Goal: Task Accomplishment & Management: Manage account settings

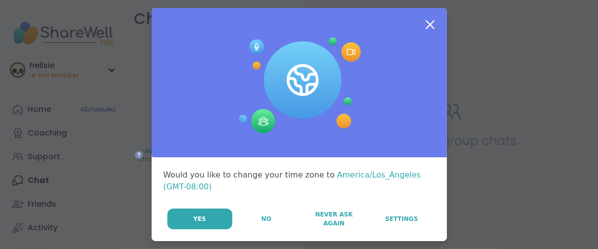
click at [248, 229] on div "Yes No Never Ask Again Settings" at bounding box center [301, 218] width 268 height 21
click at [243, 229] on button "No" at bounding box center [266, 218] width 66 height 21
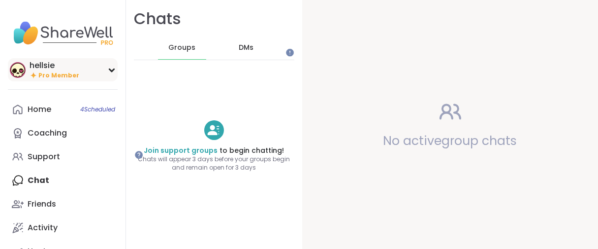
click at [48, 71] on div "hellsie" at bounding box center [55, 65] width 50 height 11
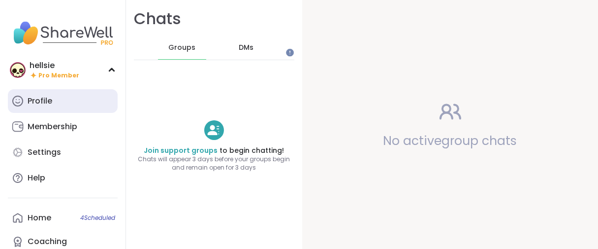
click at [39, 106] on div "Profile" at bounding box center [40, 101] width 25 height 11
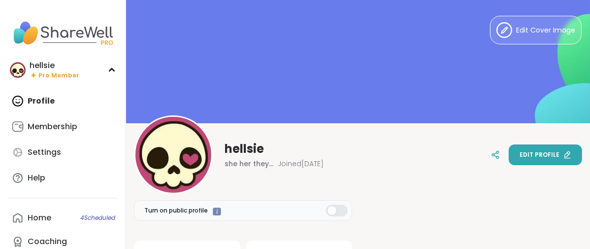
click at [541, 154] on span "Edit profile" at bounding box center [540, 154] width 40 height 9
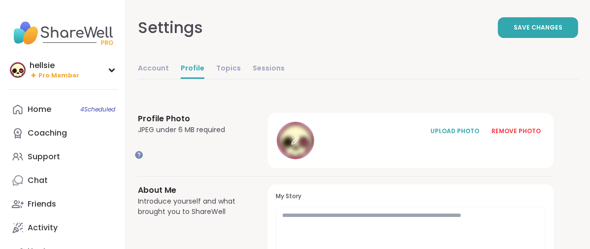
click at [314, 159] on div at bounding box center [295, 140] width 37 height 37
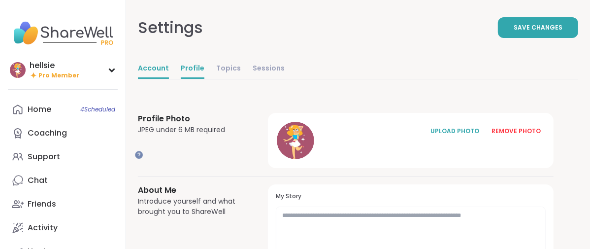
click at [169, 79] on link "Account" at bounding box center [153, 69] width 31 height 20
select select "**"
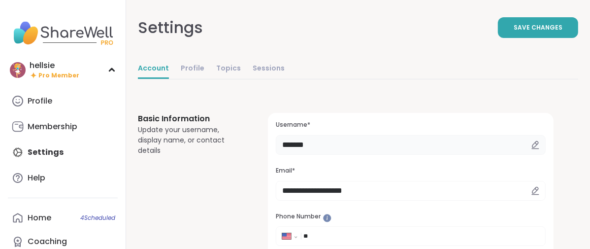
click at [388, 155] on input "*******" at bounding box center [411, 145] width 270 height 20
type input "*"
type input "******"
drag, startPoint x: 493, startPoint y: 35, endPoint x: 489, endPoint y: 40, distance: 6.6
click at [498, 35] on button "Save Changes" at bounding box center [538, 27] width 80 height 21
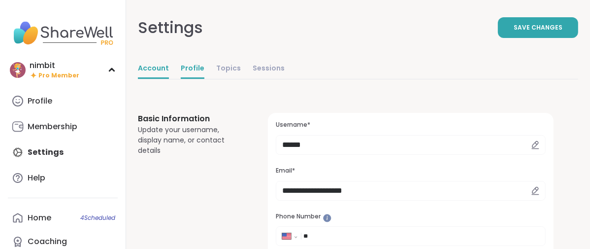
click at [204, 79] on link "Profile" at bounding box center [193, 69] width 24 height 20
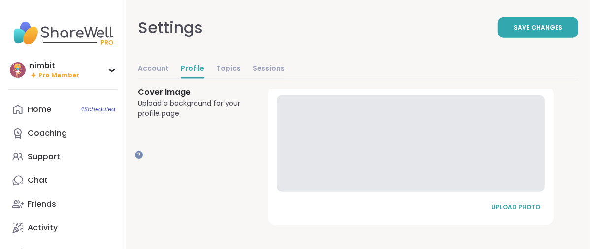
scroll to position [779, 0]
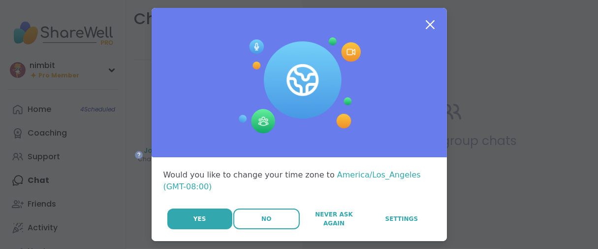
click at [251, 229] on button "No" at bounding box center [266, 218] width 66 height 21
click at [256, 229] on button "No" at bounding box center [266, 218] width 66 height 21
click at [233, 229] on button "No" at bounding box center [266, 218] width 66 height 21
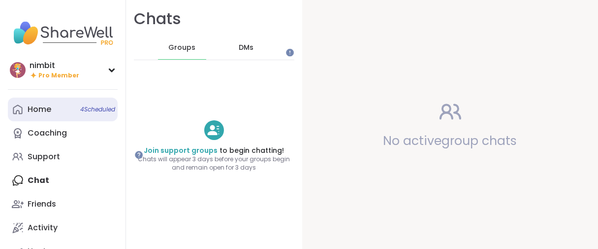
click at [44, 115] on div "Home 4 Scheduled" at bounding box center [40, 109] width 24 height 11
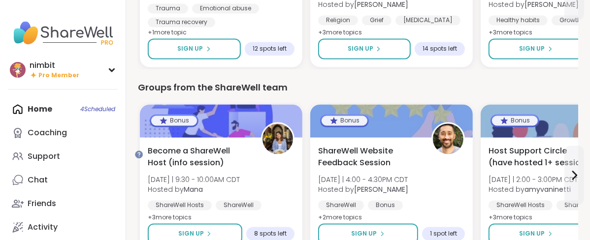
scroll to position [1247, 0]
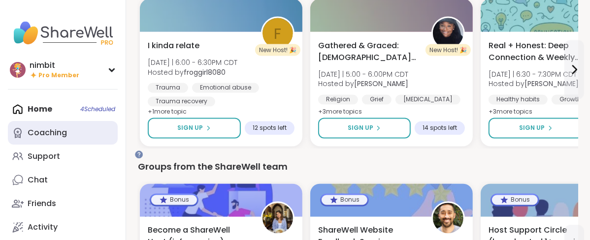
click at [40, 138] on div "Coaching" at bounding box center [47, 133] width 39 height 11
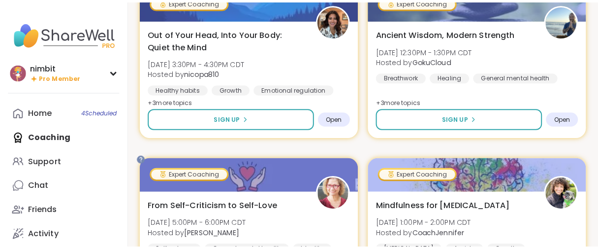
scroll to position [1751, 0]
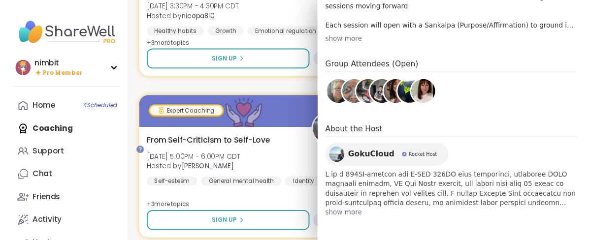
scroll to position [521, 0]
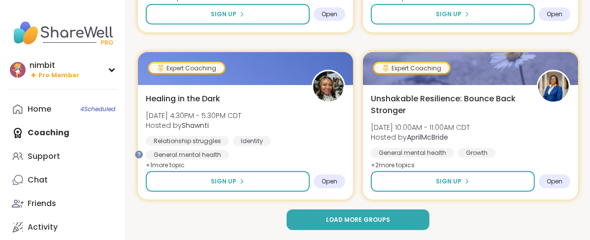
scroll to position [3085, 0]
click at [383, 218] on span "Load more groups" at bounding box center [358, 220] width 64 height 9
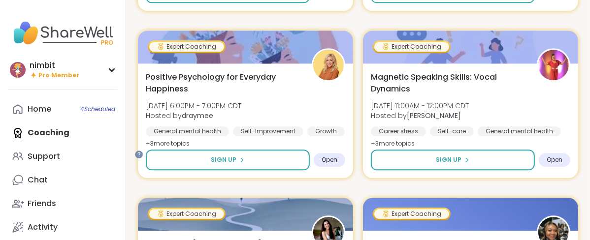
scroll to position [4398, 0]
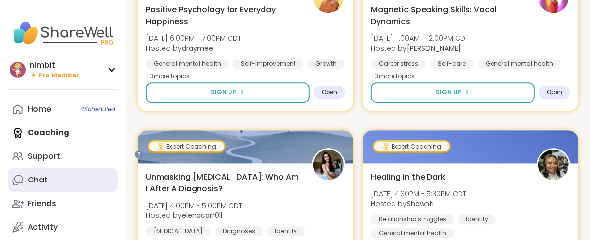
click at [36, 186] on div "Chat" at bounding box center [38, 180] width 20 height 11
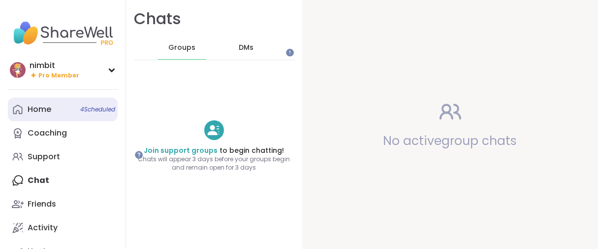
click at [56, 118] on link "Home 4 Scheduled" at bounding box center [63, 110] width 110 height 24
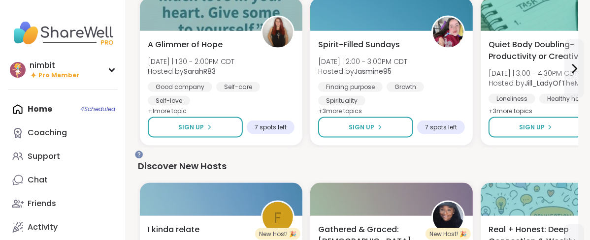
scroll to position [1448, 0]
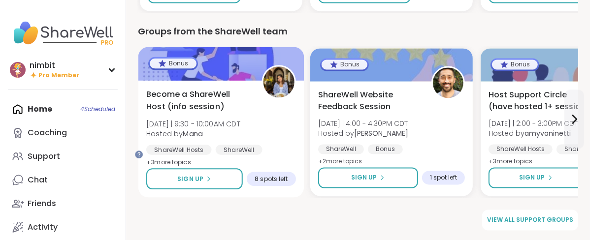
click at [204, 106] on span "Become a ShareWell Host (info session)" at bounding box center [198, 101] width 104 height 24
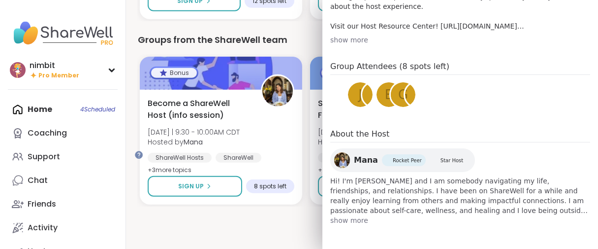
scroll to position [493, 0]
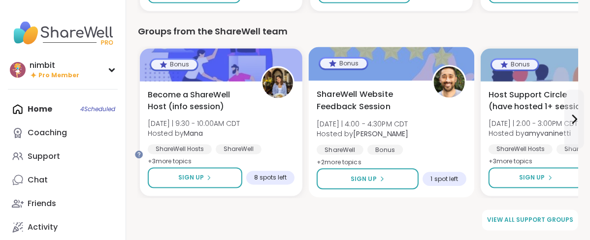
click at [410, 80] on div at bounding box center [392, 63] width 166 height 33
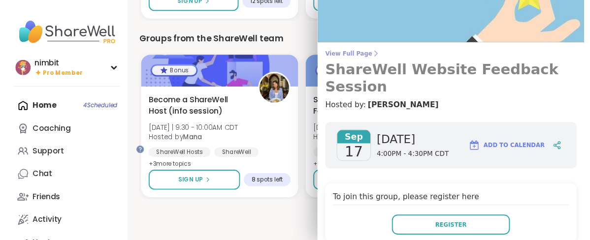
scroll to position [0, 0]
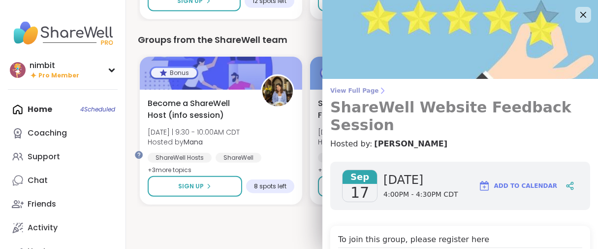
click at [365, 99] on link "View Full Page ShareWell Website Feedback Session" at bounding box center [460, 110] width 260 height 47
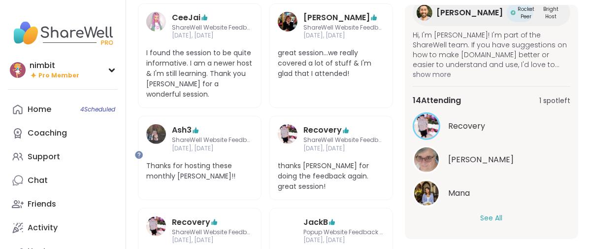
scroll to position [493, 0]
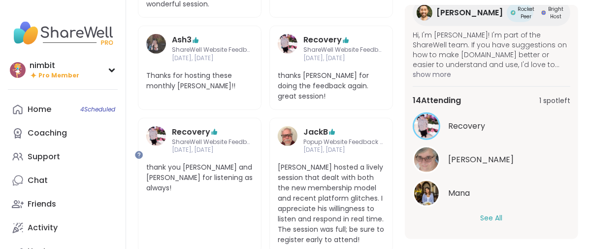
click at [486, 214] on button "See All" at bounding box center [492, 218] width 22 height 10
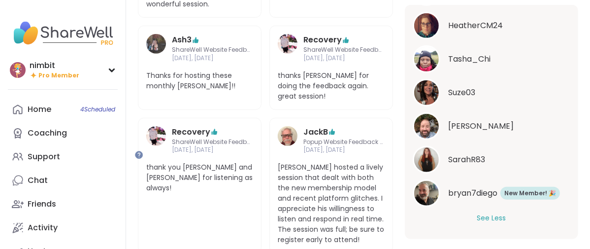
scroll to position [611, 0]
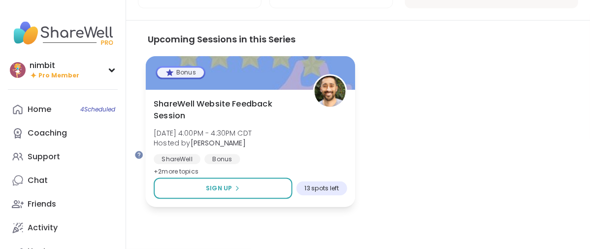
scroll to position [1090, 0]
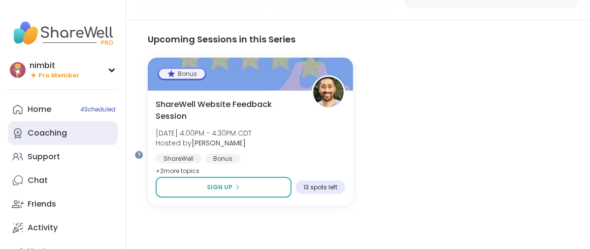
click at [42, 138] on div "Coaching" at bounding box center [47, 133] width 39 height 11
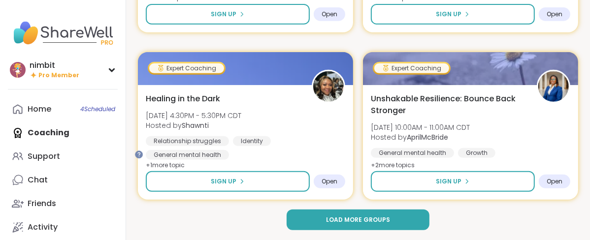
scroll to position [3085, 0]
click at [390, 223] on span "Load more groups" at bounding box center [358, 220] width 64 height 9
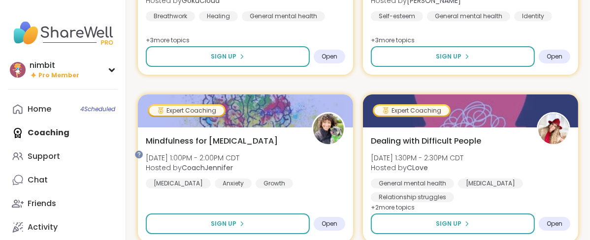
scroll to position [6188, 0]
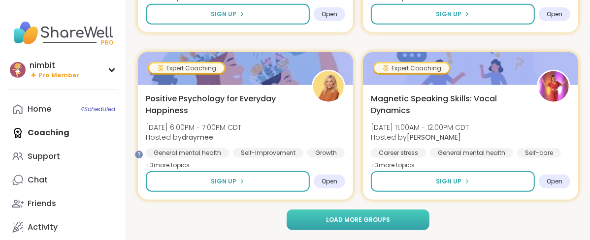
click at [390, 224] on span "Load more groups" at bounding box center [358, 220] width 64 height 9
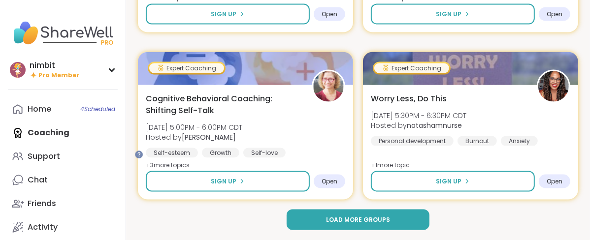
scroll to position [9291, 0]
click at [390, 216] on span "Load more groups" at bounding box center [358, 220] width 64 height 9
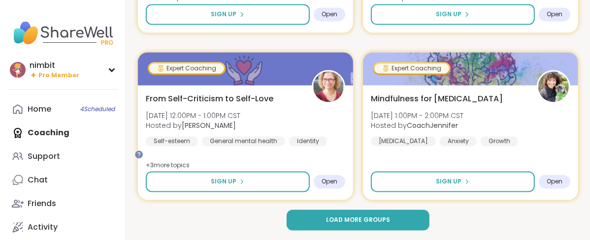
scroll to position [12394, 0]
click at [378, 217] on span "Load more groups" at bounding box center [358, 220] width 64 height 9
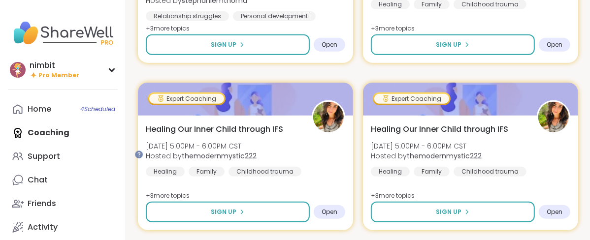
scroll to position [13874, 0]
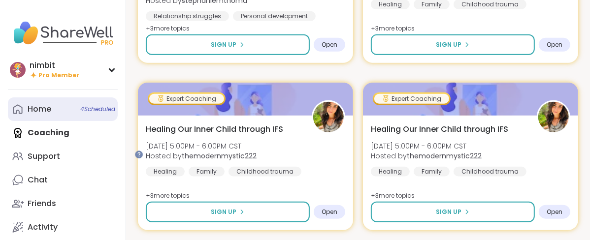
click at [51, 115] on div "Home 4 Scheduled" at bounding box center [40, 109] width 24 height 11
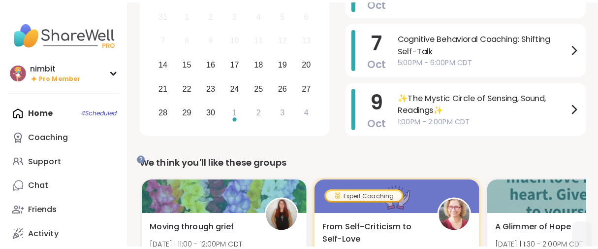
scroll to position [164, 0]
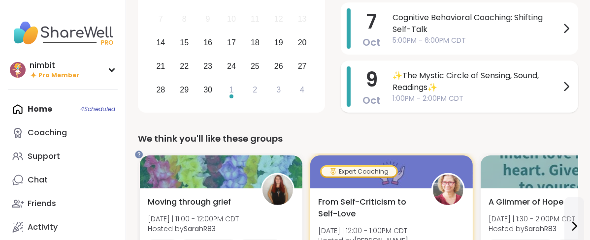
click at [378, 94] on span "9" at bounding box center [371, 80] width 12 height 28
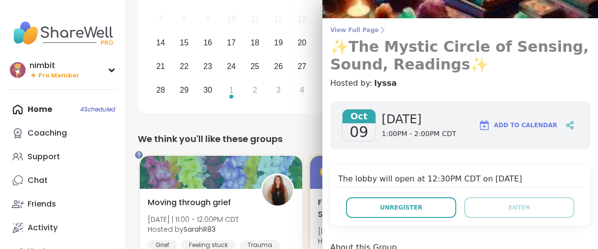
scroll to position [0, 0]
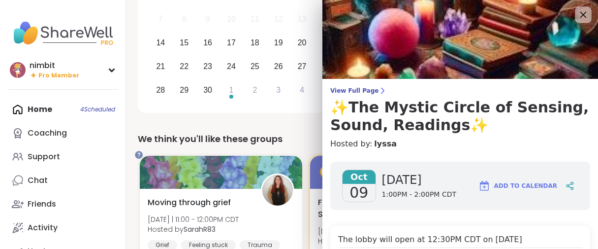
click at [581, 16] on icon at bounding box center [584, 15] width 6 height 6
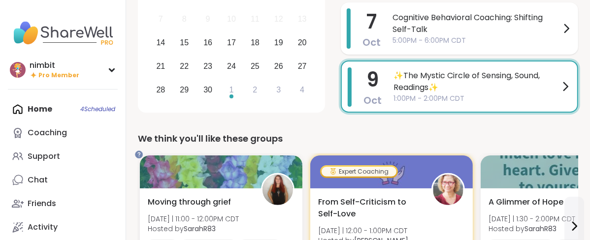
click at [463, 46] on span "5:00PM - 6:00PM CDT" at bounding box center [477, 40] width 168 height 10
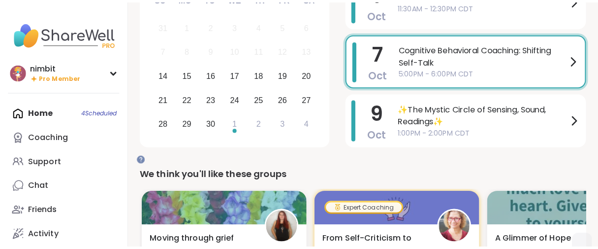
scroll to position [109, 0]
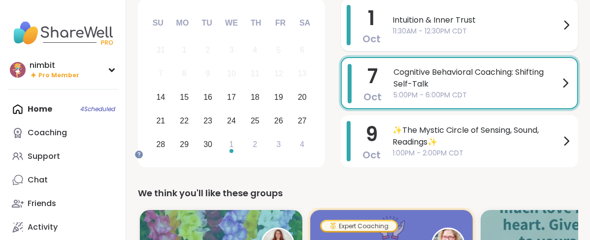
click at [381, 43] on span "Oct" at bounding box center [372, 39] width 18 height 14
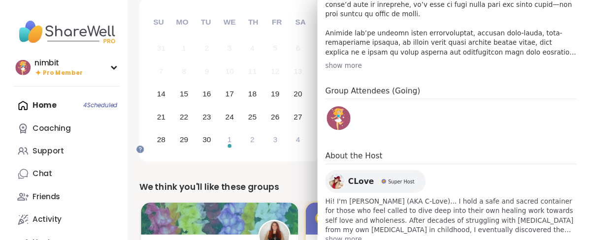
scroll to position [514, 0]
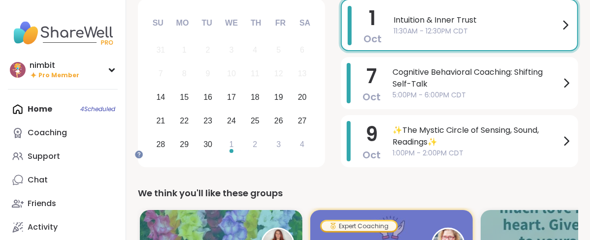
click at [63, 80] on span "Pro Member" at bounding box center [58, 75] width 41 height 8
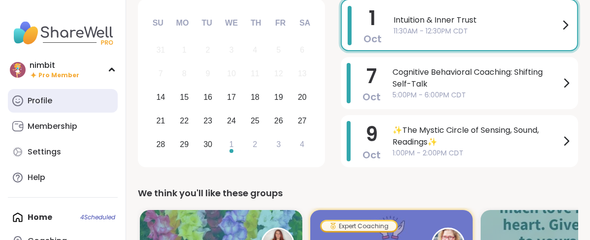
click at [52, 106] on div "Profile" at bounding box center [40, 101] width 25 height 11
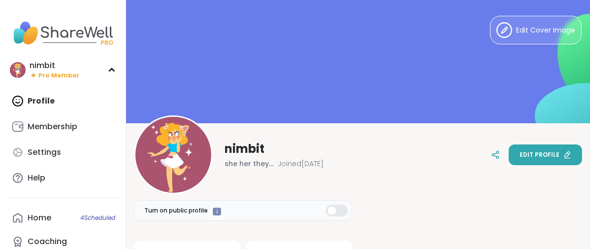
click at [520, 157] on span "Edit profile" at bounding box center [540, 154] width 40 height 9
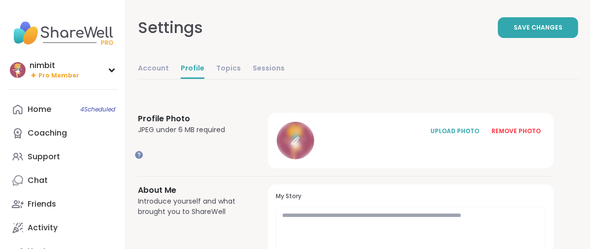
click at [300, 145] on icon at bounding box center [295, 140] width 9 height 9
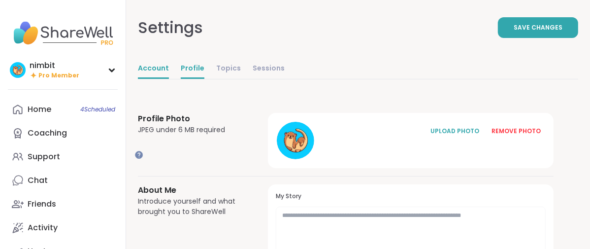
click at [169, 79] on link "Account" at bounding box center [153, 69] width 31 height 20
select select "**"
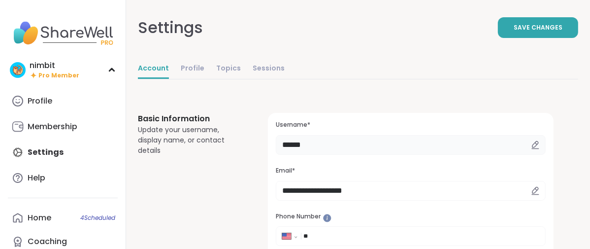
click at [375, 155] on input "******" at bounding box center [411, 145] width 270 height 20
type input "*"
type input "*******"
click at [514, 32] on span "Save Changes" at bounding box center [538, 27] width 49 height 9
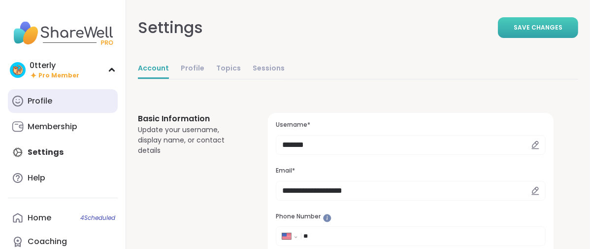
click at [37, 106] on div "Profile" at bounding box center [40, 101] width 25 height 11
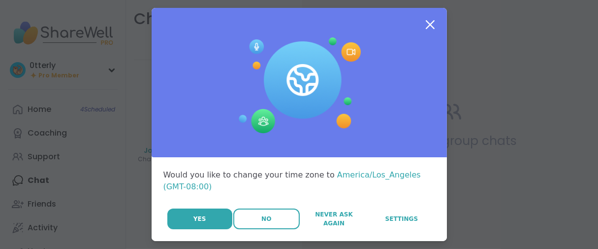
drag, startPoint x: 0, startPoint y: 0, endPoint x: 253, endPoint y: 235, distance: 345.4
click at [253, 229] on button "No" at bounding box center [266, 218] width 66 height 21
click at [247, 229] on button "No" at bounding box center [266, 218] width 66 height 21
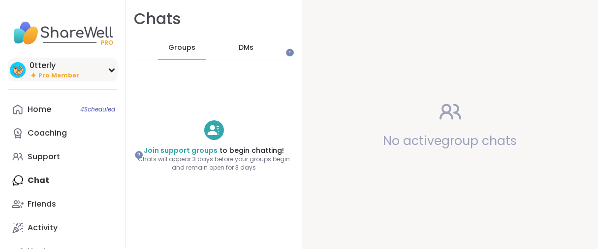
click at [70, 80] on span "Pro Member" at bounding box center [58, 75] width 41 height 8
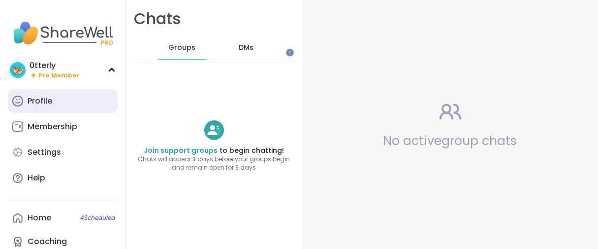
click at [52, 106] on div "Profile" at bounding box center [40, 101] width 25 height 11
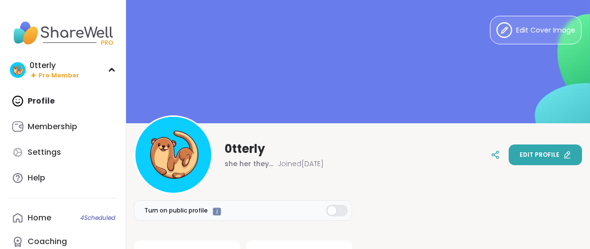
click at [509, 155] on button "Edit profile" at bounding box center [545, 154] width 73 height 21
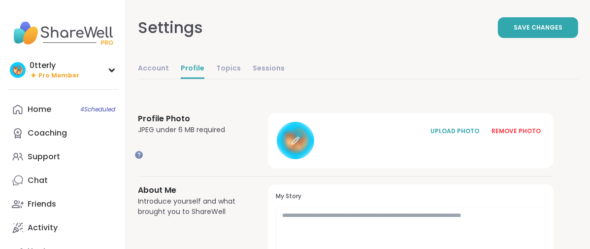
click at [300, 145] on icon at bounding box center [295, 140] width 9 height 9
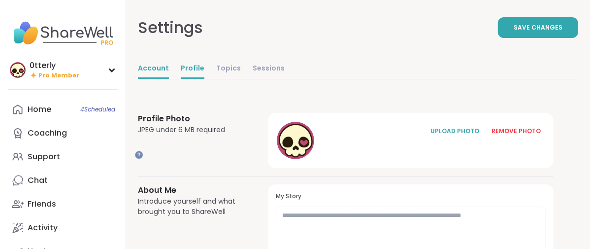
click at [169, 79] on link "Account" at bounding box center [153, 69] width 31 height 20
select select "**"
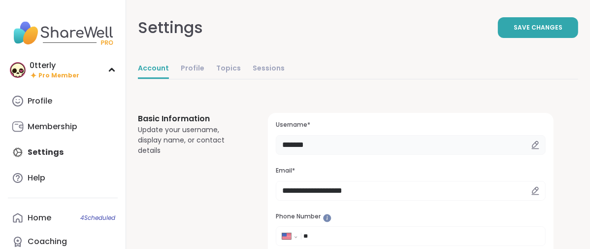
click at [370, 155] on input "*******" at bounding box center [411, 145] width 270 height 20
type input "*"
type input "*****"
click at [498, 36] on button "Save Changes" at bounding box center [538, 27] width 80 height 21
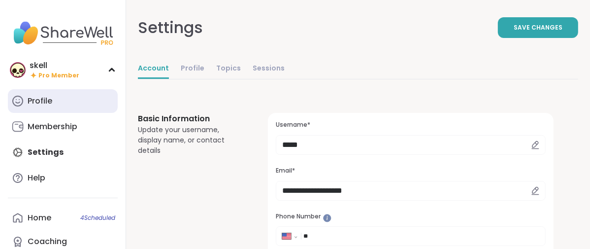
click at [44, 106] on div "Profile" at bounding box center [40, 101] width 25 height 11
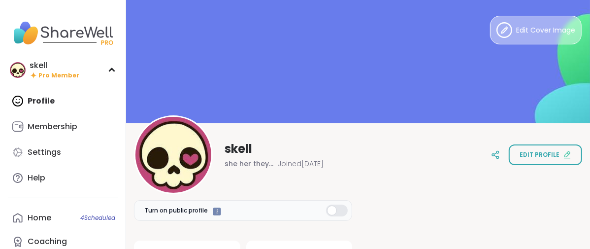
click at [496, 35] on icon at bounding box center [504, 30] width 16 height 16
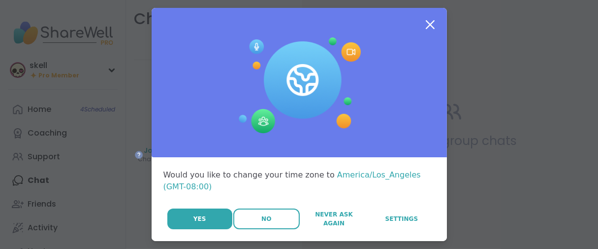
click at [244, 229] on button "No" at bounding box center [266, 218] width 66 height 21
click at [250, 229] on button "No" at bounding box center [266, 218] width 66 height 21
